Goal: Task Accomplishment & Management: Manage account settings

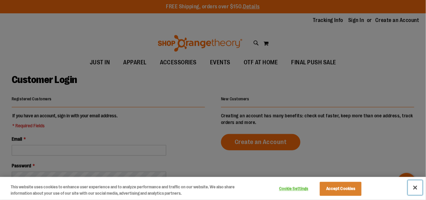
click at [416, 187] on button "Close" at bounding box center [415, 188] width 15 height 15
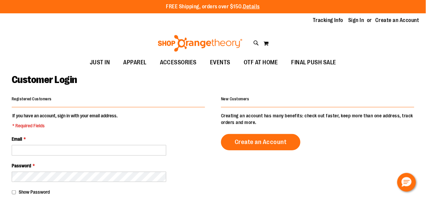
scroll to position [33, 0]
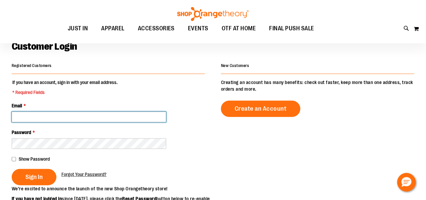
click at [59, 116] on input "Email *" at bounding box center [89, 117] width 155 height 11
type input "**********"
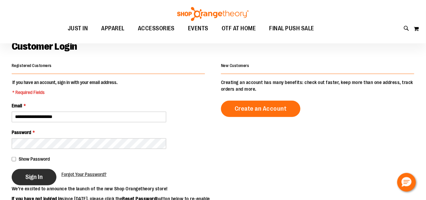
click at [33, 174] on span "Sign In" at bounding box center [33, 177] width 17 height 7
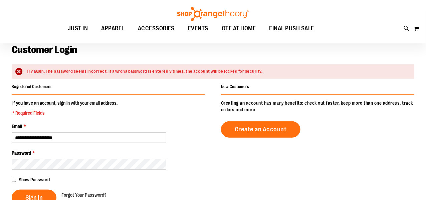
scroll to position [67, 0]
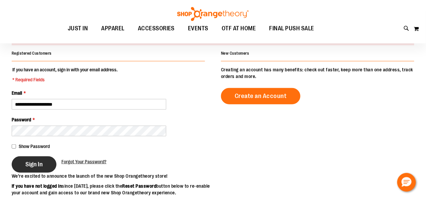
click at [33, 163] on span "Sign In" at bounding box center [33, 164] width 17 height 7
